Goal: Task Accomplishment & Management: Complete application form

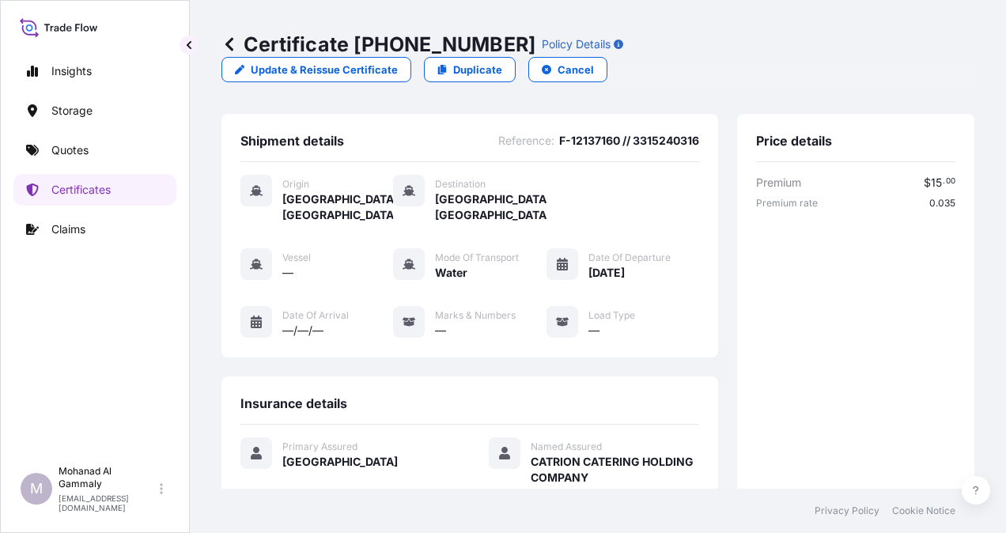
scroll to position [442, 0]
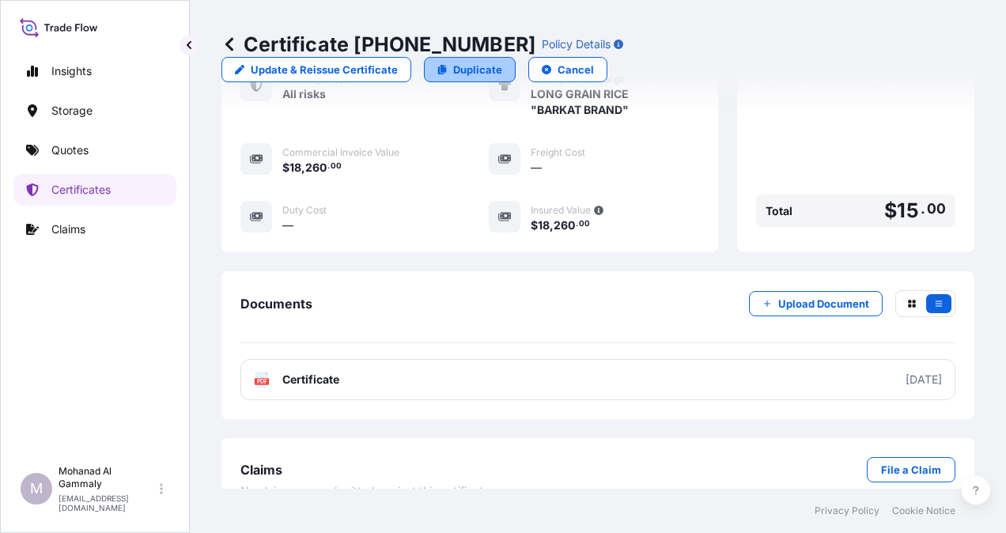
click at [516, 57] on link "Duplicate" at bounding box center [470, 69] width 92 height 25
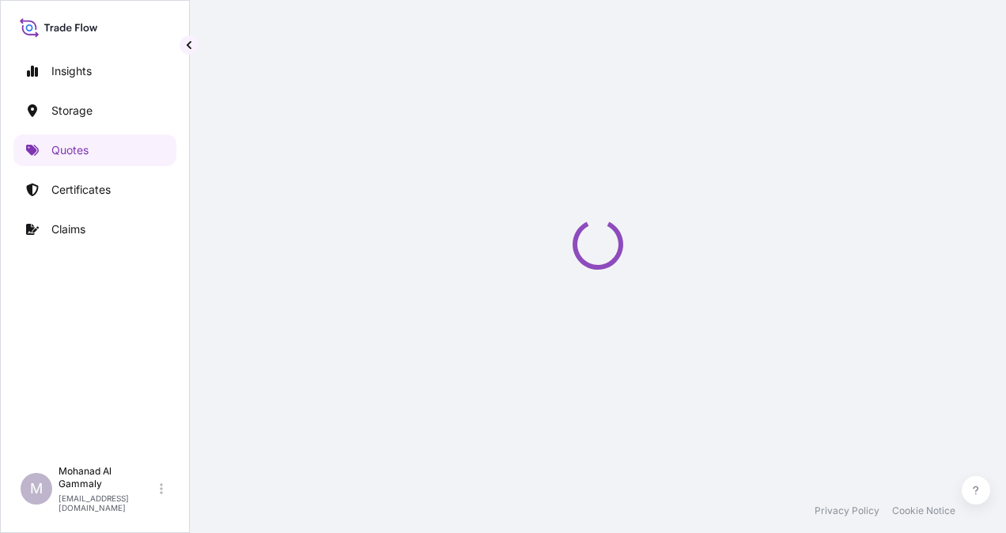
select select "Water"
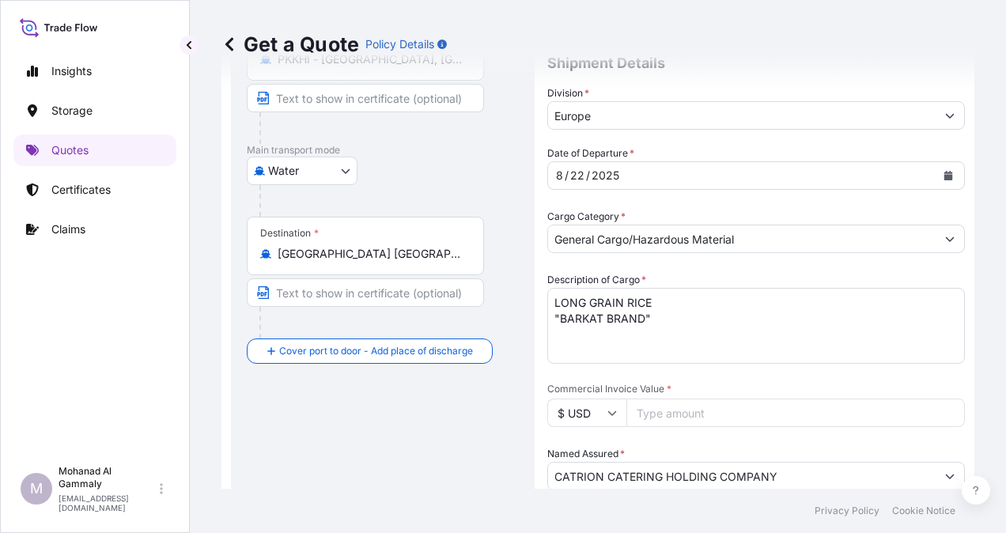
scroll to position [263, 0]
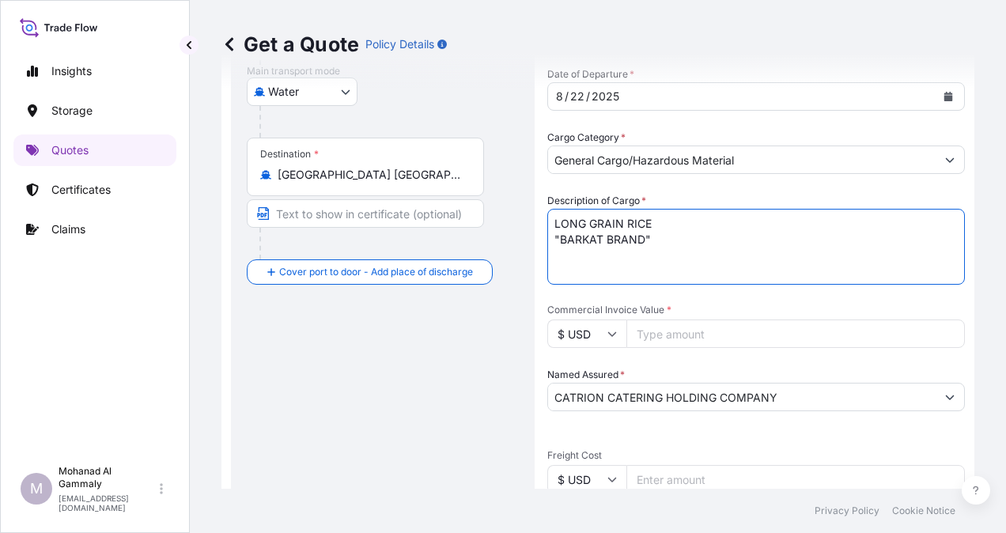
click at [589, 271] on textarea "LONG GRAIN RICE "BARKAT BRAND"" at bounding box center [757, 247] width 418 height 76
drag, startPoint x: 557, startPoint y: 214, endPoint x: 671, endPoint y: 244, distance: 117.6
click at [671, 244] on textarea "LONG GRAIN RICE "BARKAT BRAND"" at bounding box center [757, 247] width 418 height 76
paste textarea "LONG GRAIN RICE " BARKAT BRAND""
drag, startPoint x: 559, startPoint y: 241, endPoint x: 559, endPoint y: 263, distance: 22.9
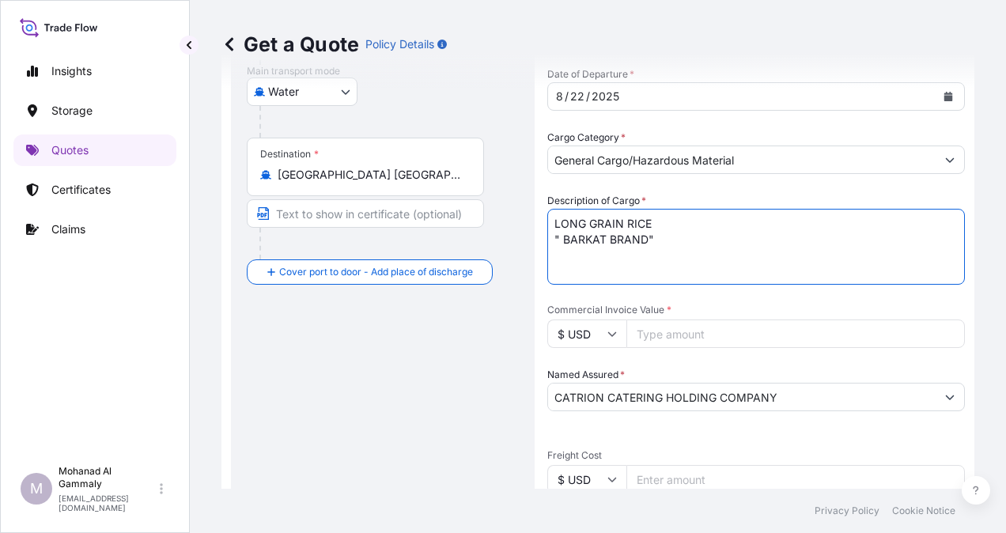
click at [559, 249] on textarea "LONG GRAIN RICE "BARKAT BRAND"" at bounding box center [757, 247] width 418 height 76
click at [745, 223] on textarea "LONG GRAIN RICE "BARKAT BRAND"" at bounding box center [757, 247] width 418 height 76
type textarea "LONG GRAIN [PERSON_NAME] BRAN"
click at [707, 335] on input "Commercial Invoice Value *" at bounding box center [796, 334] width 339 height 28
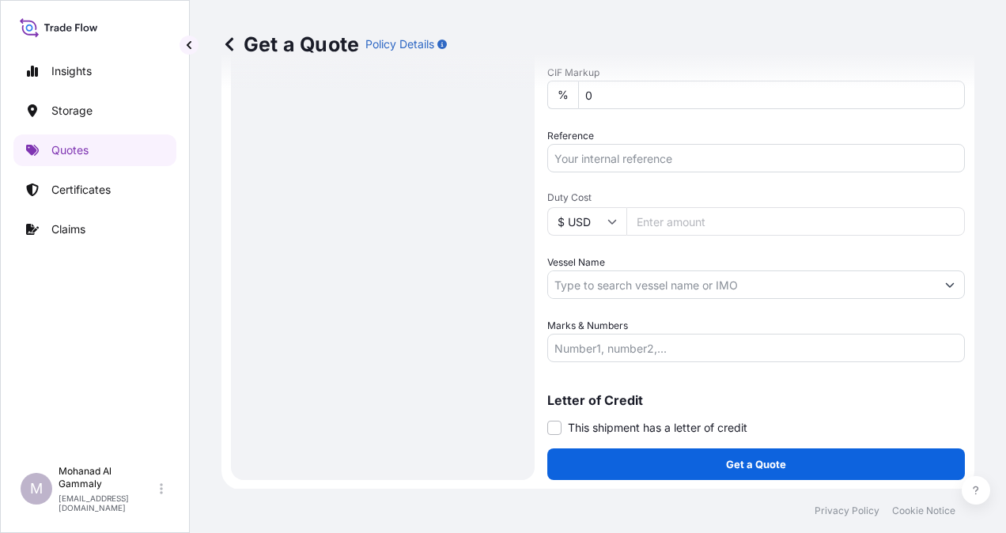
scroll to position [394, 0]
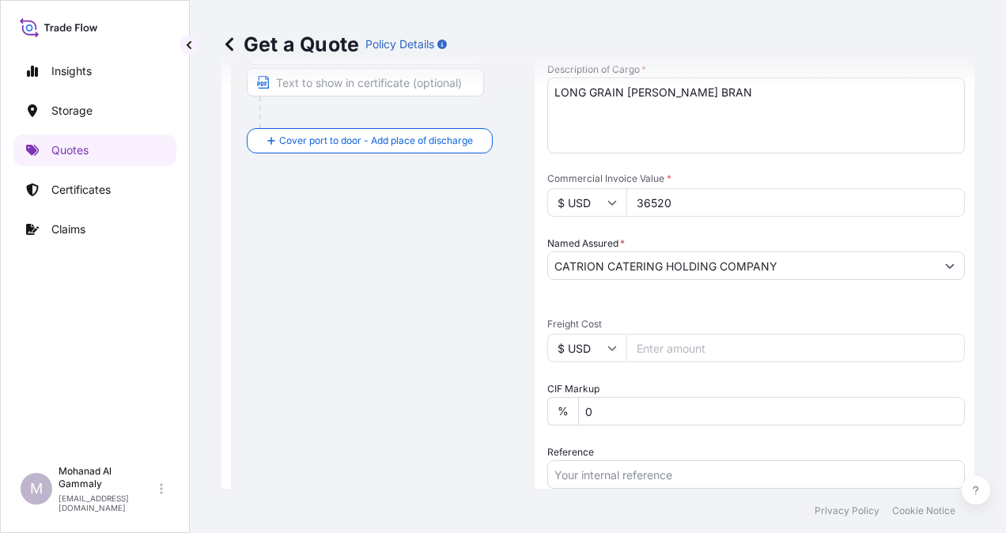
type input "36520"
click at [702, 309] on div "Date of Departure * [DATE] Cargo Category * General Cargo/Hazardous Material De…" at bounding box center [757, 307] width 418 height 744
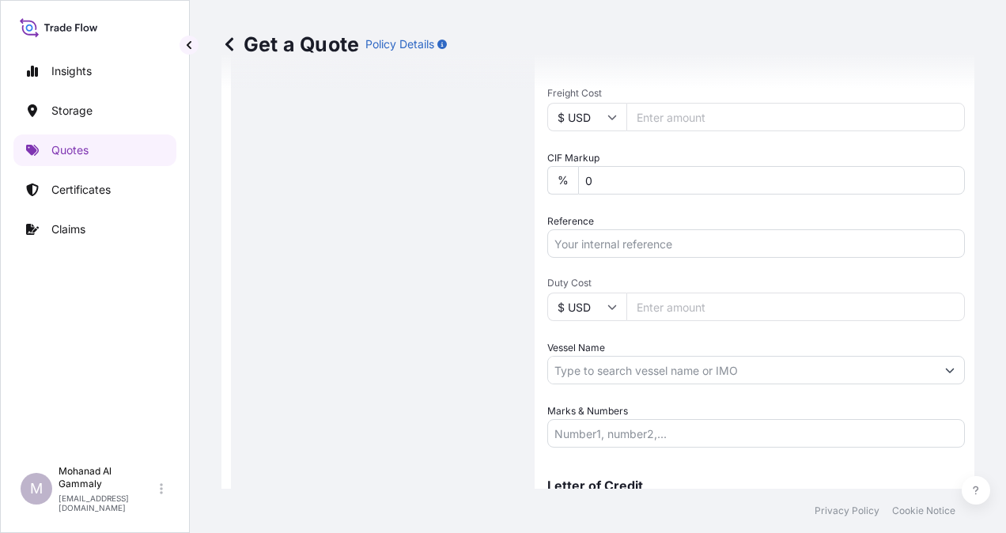
scroll to position [631, 0]
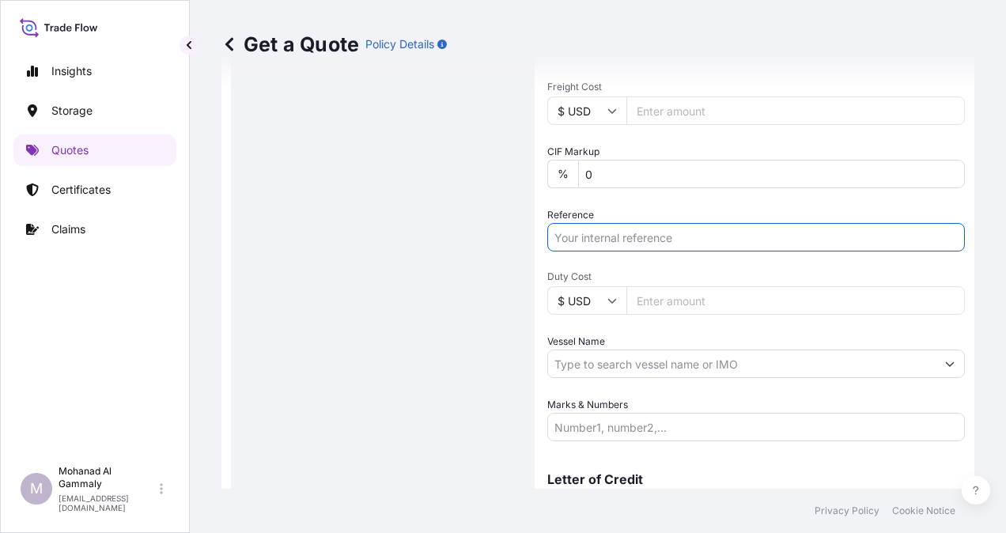
click at [631, 237] on input "Reference" at bounding box center [757, 237] width 418 height 28
click at [613, 237] on input "F-12137160 // 3315240316" at bounding box center [757, 237] width 418 height 28
paste input "F-12145981"
click at [709, 237] on input "F-12145981 // 3315240316" at bounding box center [757, 237] width 418 height 28
paste input "3315240323"
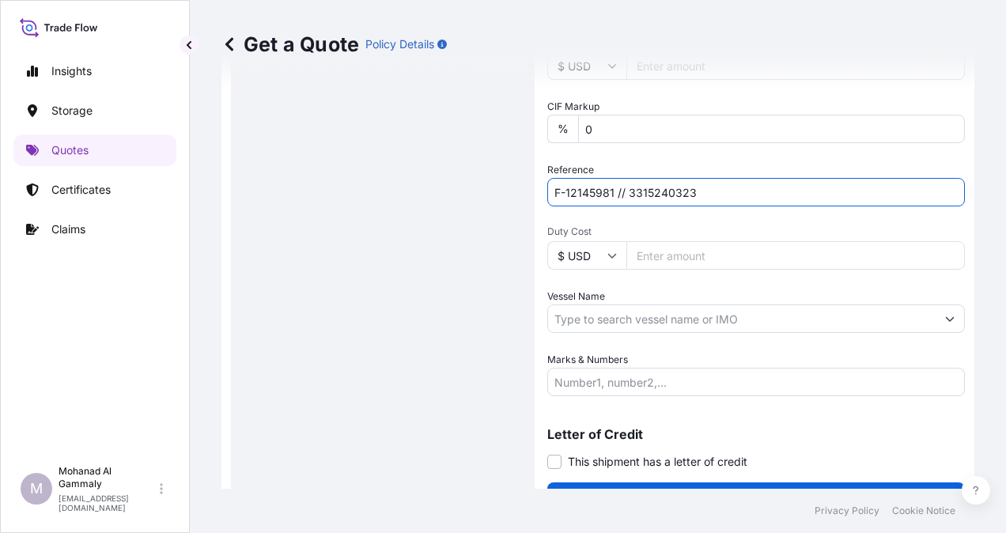
scroll to position [711, 0]
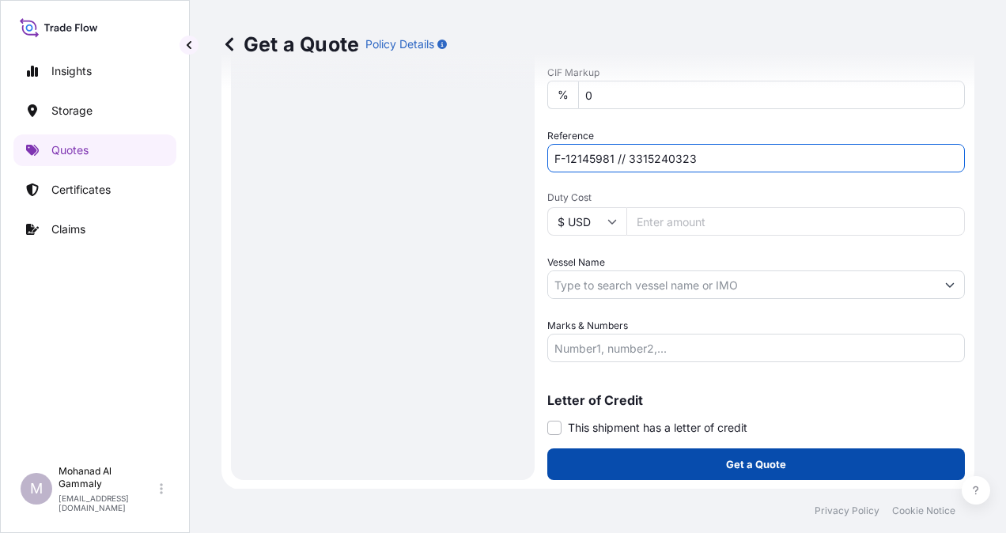
type input "F-12145981 // 3315240323"
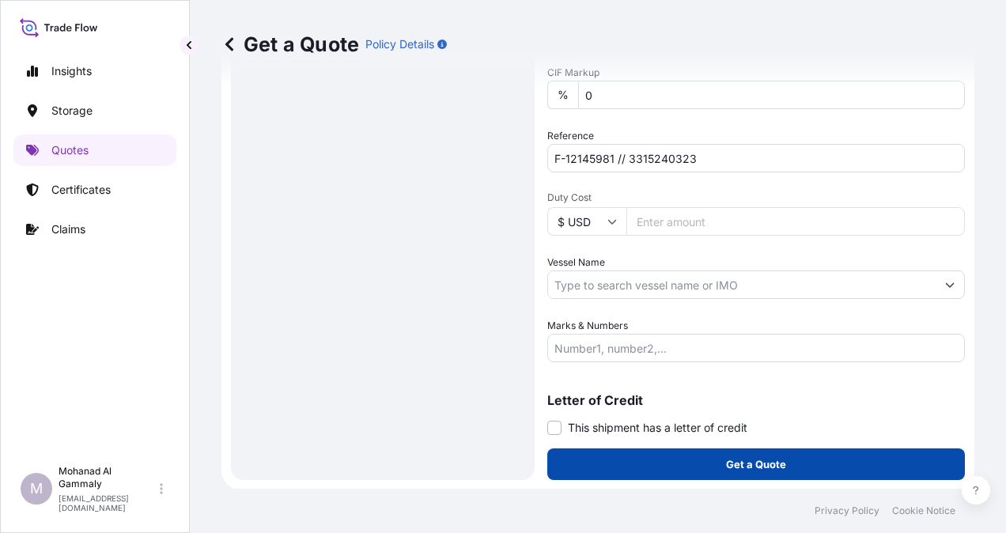
click at [787, 464] on button "Get a Quote" at bounding box center [757, 465] width 418 height 32
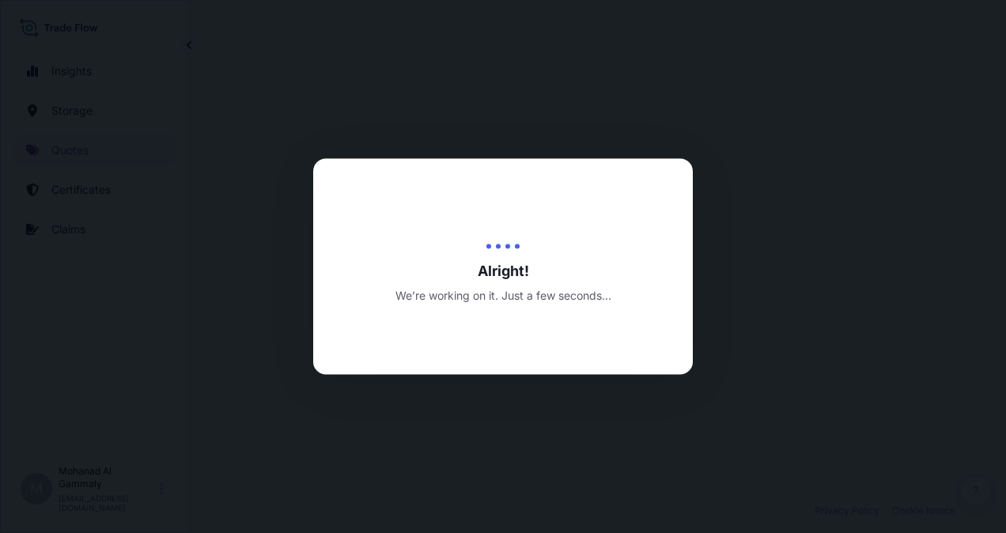
select select "Water"
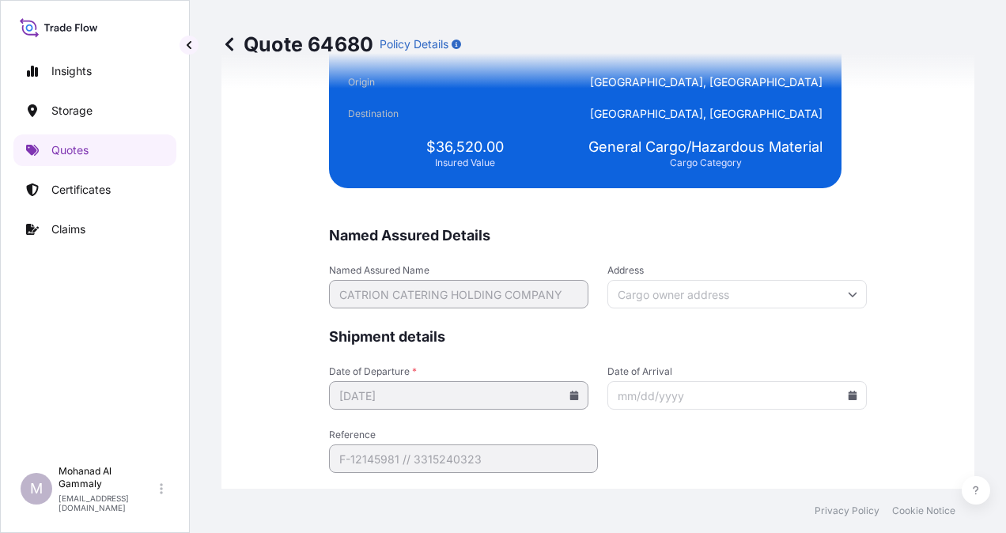
scroll to position [3880, 0]
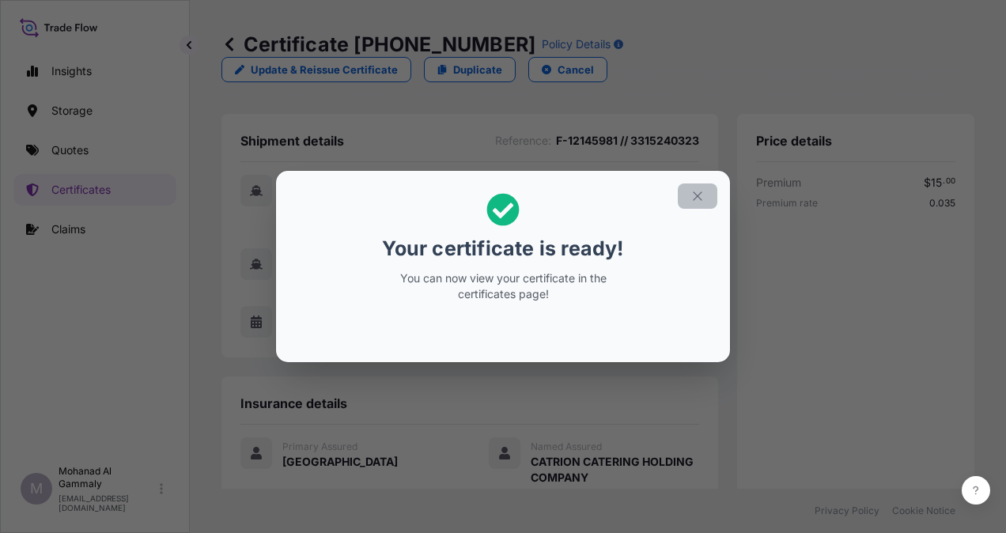
click at [706, 197] on button "button" at bounding box center [698, 196] width 40 height 25
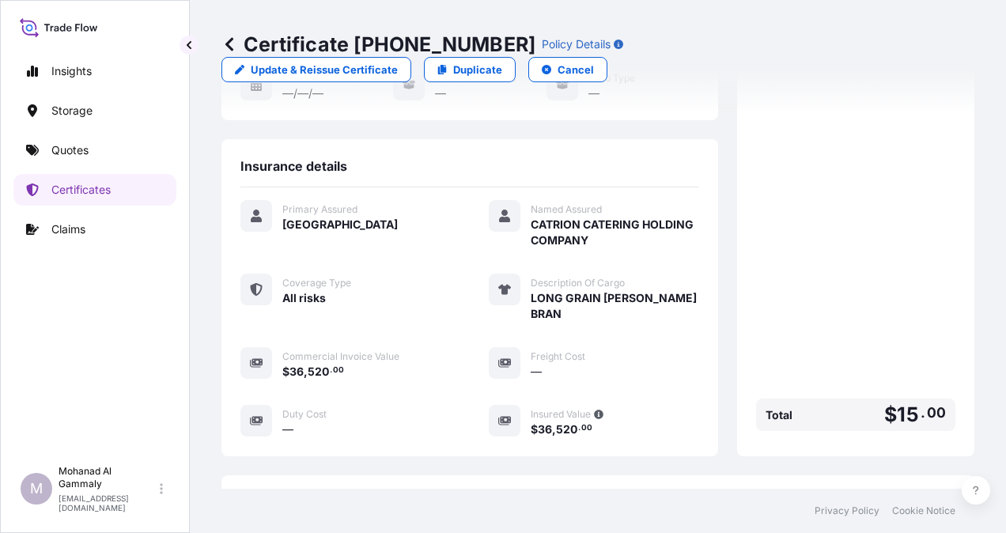
scroll to position [442, 0]
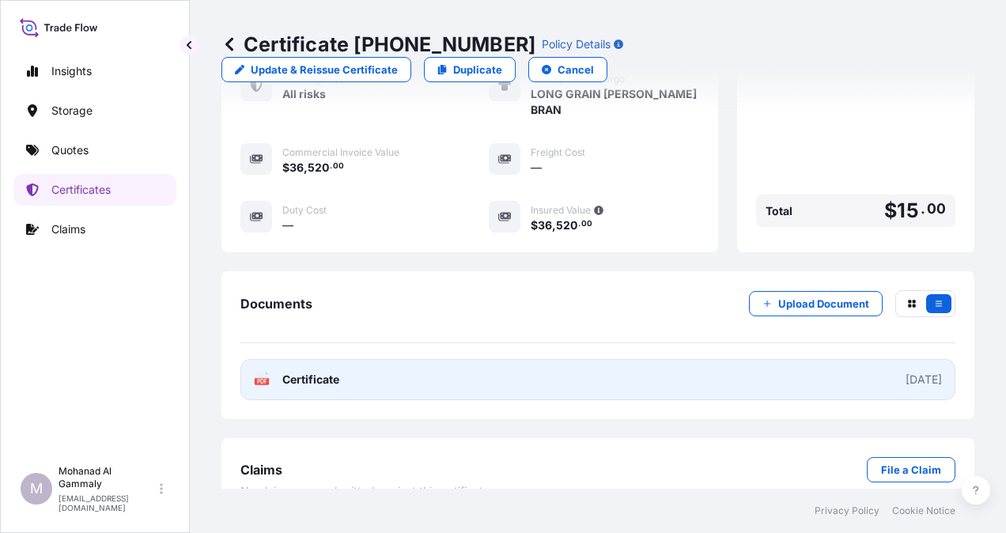
click at [906, 372] on div "[DATE]" at bounding box center [924, 380] width 36 height 16
